Goal: Complete application form

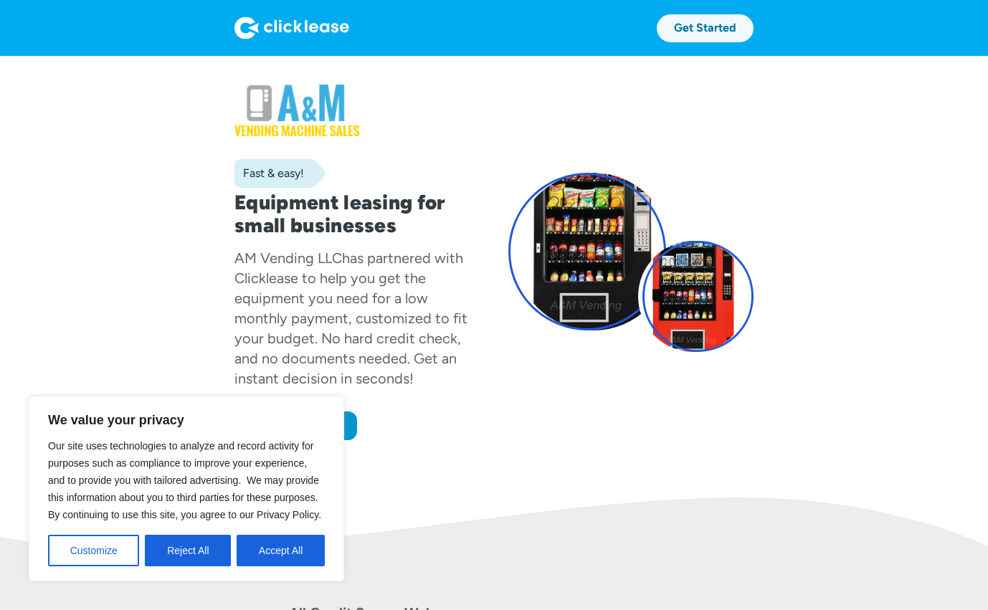
click at [724, 26] on link "Get Started" at bounding box center [704, 28] width 97 height 28
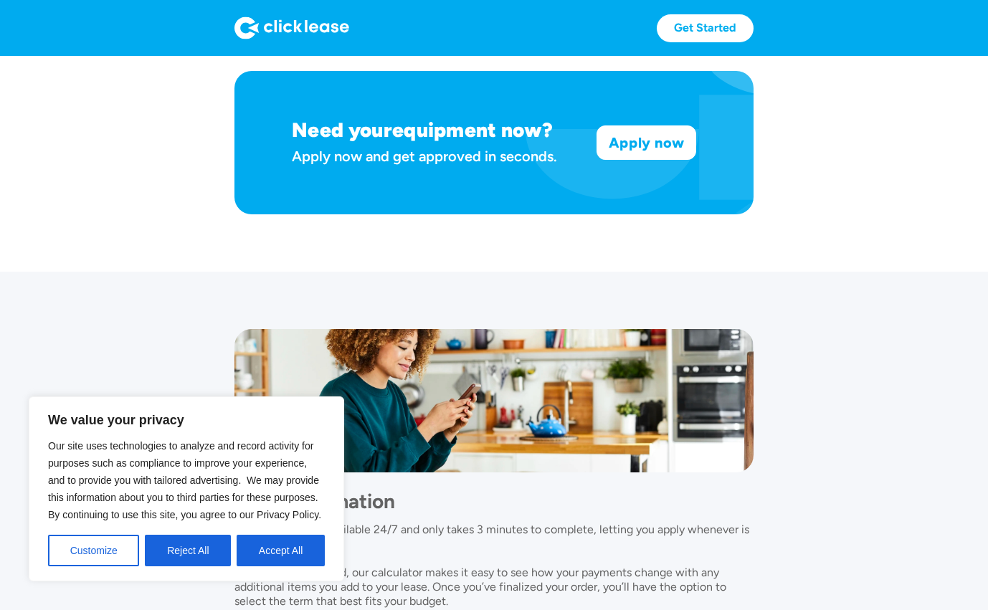
scroll to position [1089, 0]
